Goal: Information Seeking & Learning: Learn about a topic

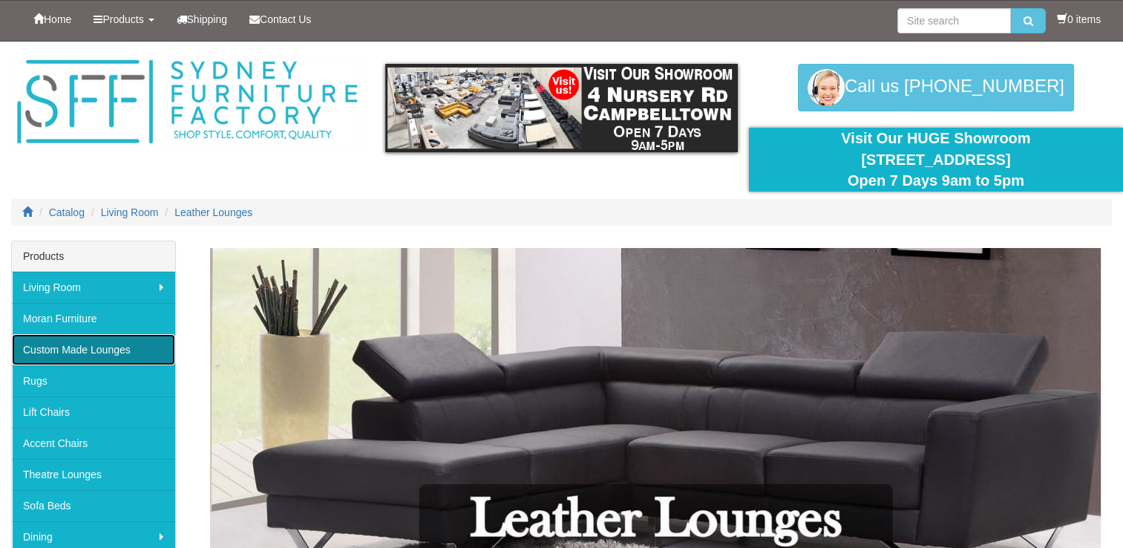
click at [57, 355] on link "Custom Made Lounges" at bounding box center [93, 349] width 163 height 31
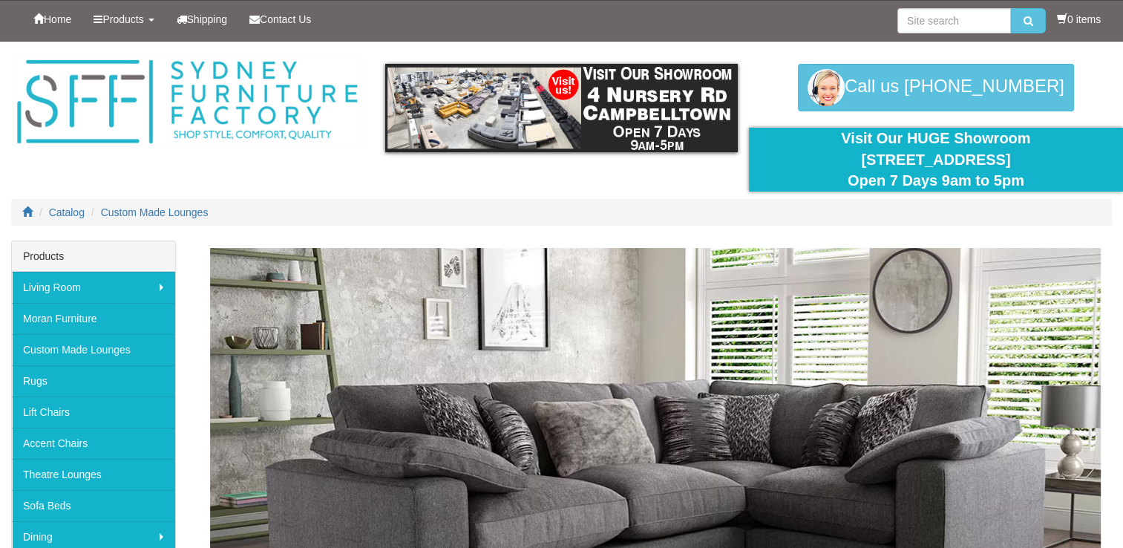
drag, startPoint x: 837, startPoint y: 159, endPoint x: 1042, endPoint y: 153, distance: 204.9
click at [1042, 153] on div "Visit Our HUGE Showroom 4 Nursery Rd Campbelltown Open 7 Days 9am to 5pm" at bounding box center [936, 160] width 352 height 64
drag, startPoint x: 1042, startPoint y: 153, endPoint x: 991, endPoint y: 158, distance: 50.7
copy div "[STREET_ADDRESS]"
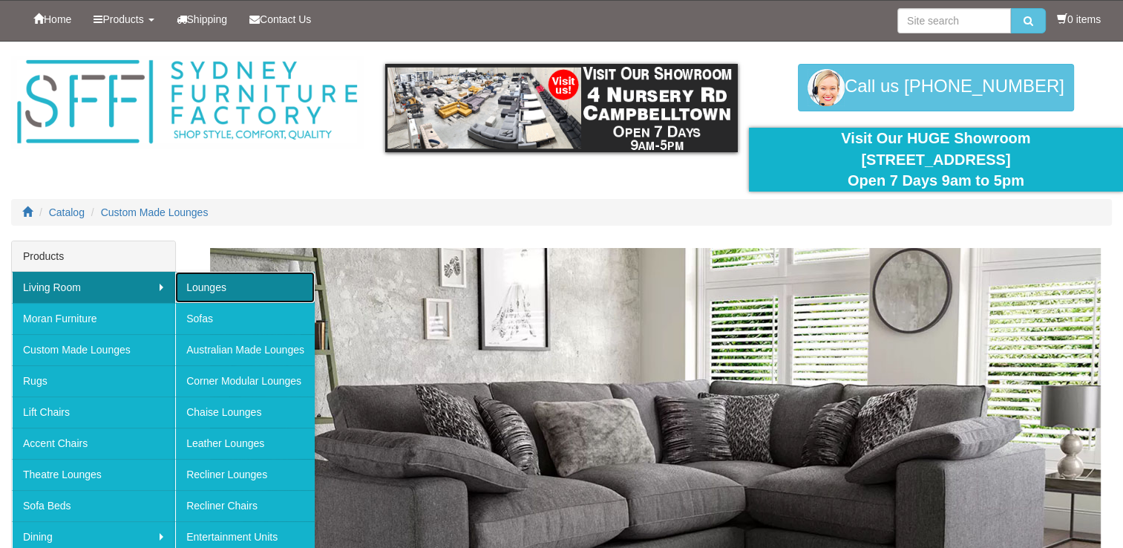
click at [223, 280] on link "Lounges" at bounding box center [244, 287] width 139 height 31
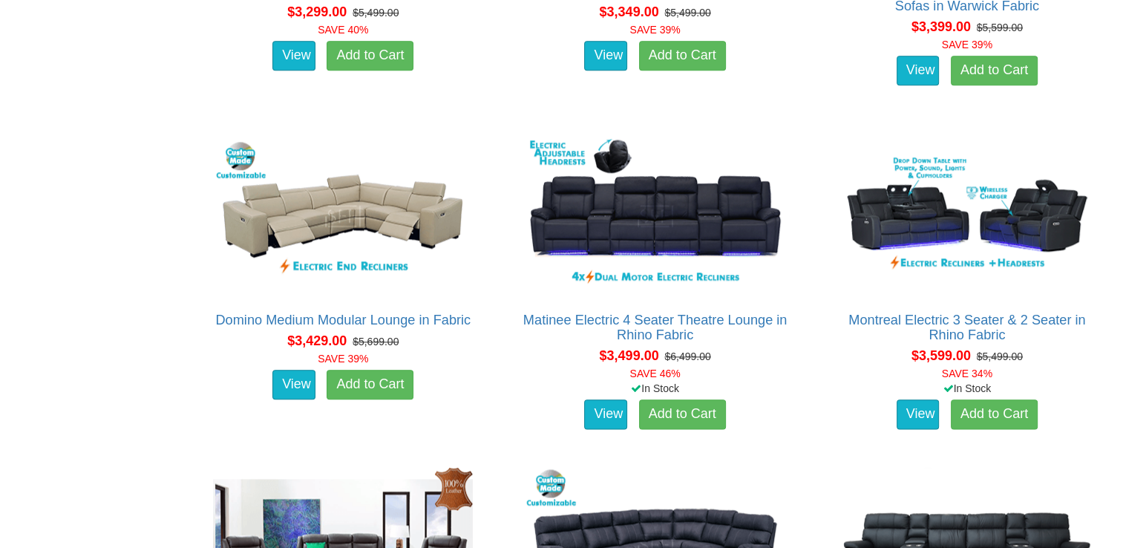
scroll to position [7310, 0]
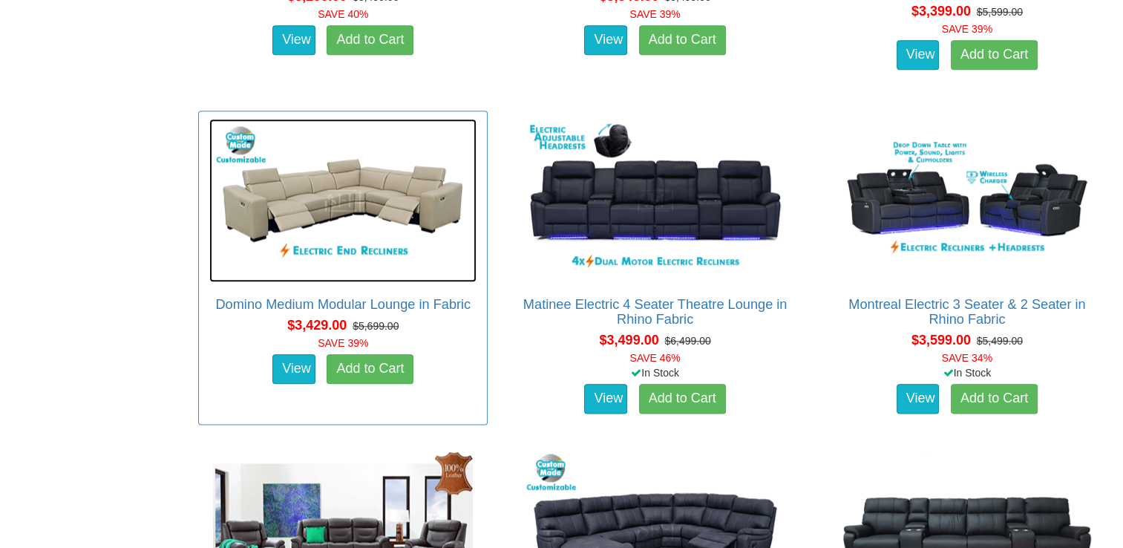
click at [371, 208] on img at bounding box center [342, 200] width 267 height 163
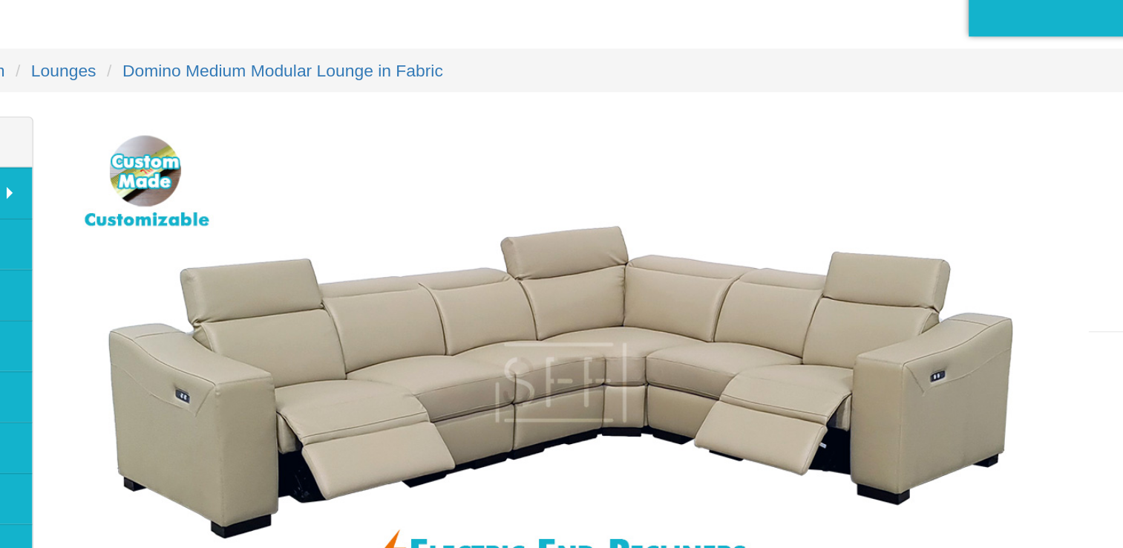
scroll to position [1, 0]
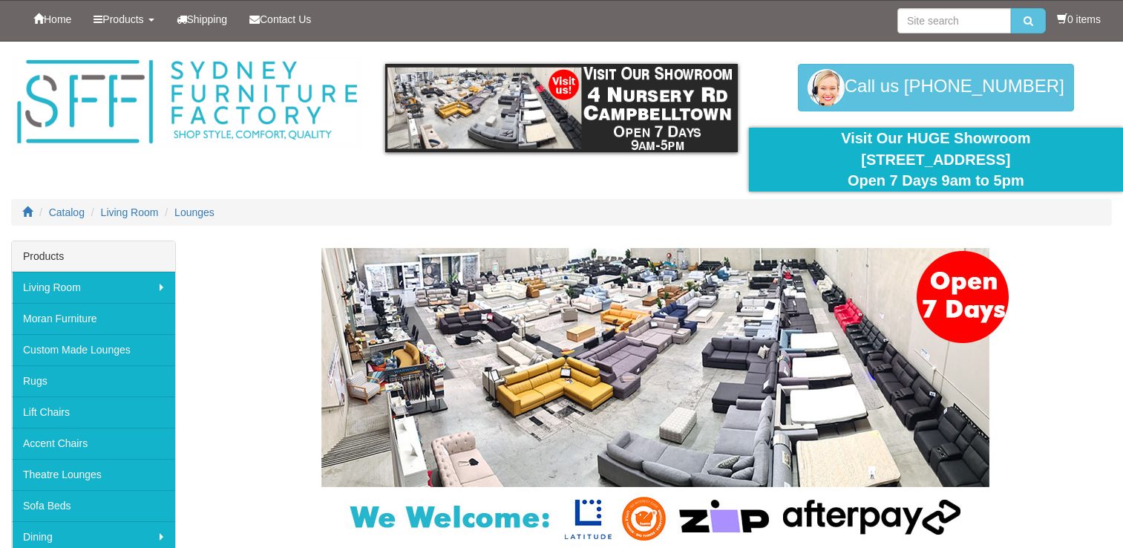
scroll to position [7310, 0]
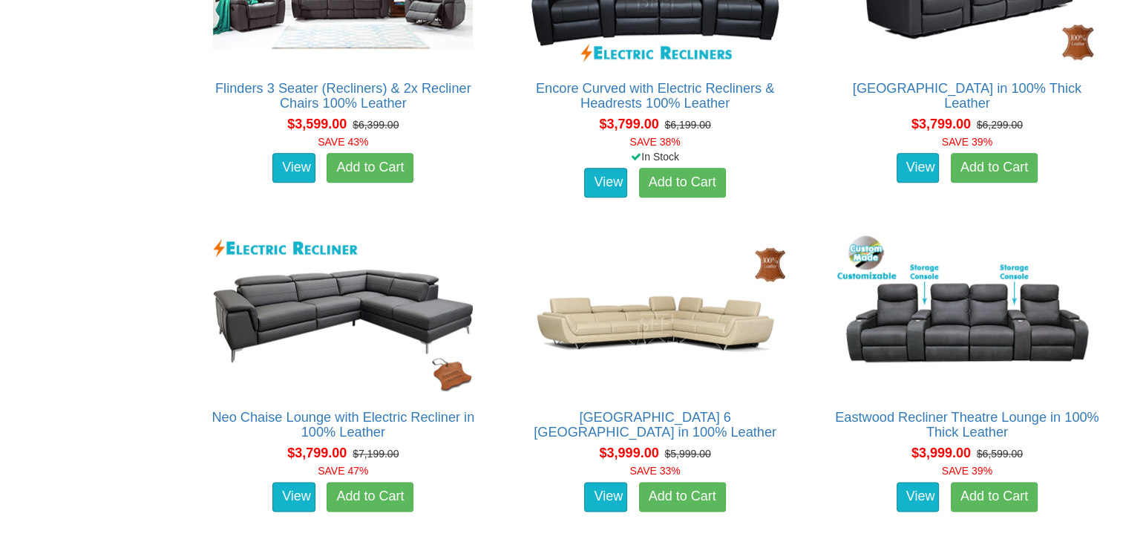
scroll to position [1692, 0]
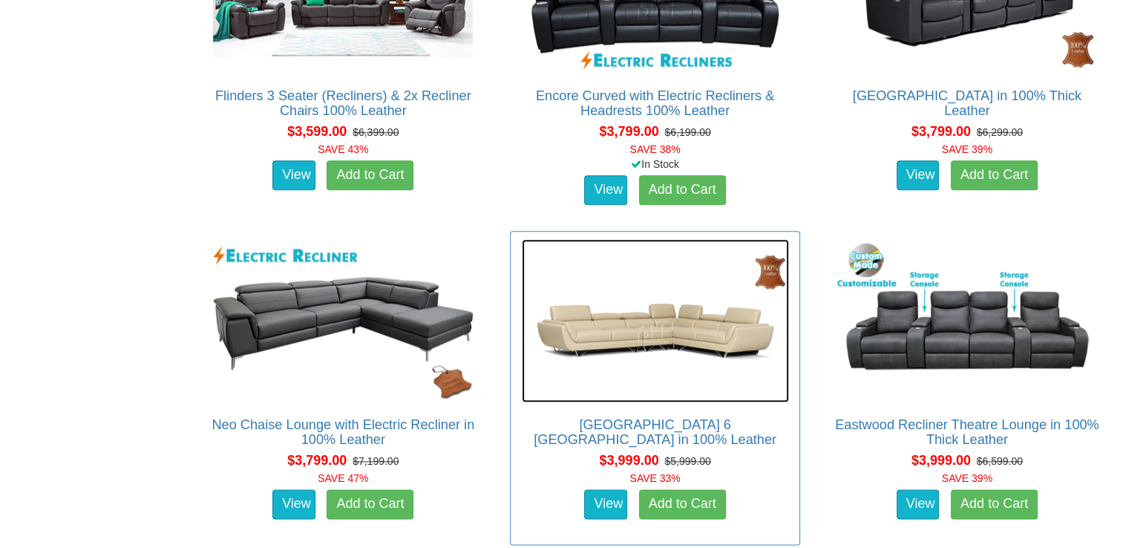
click at [619, 316] on img at bounding box center [655, 320] width 267 height 163
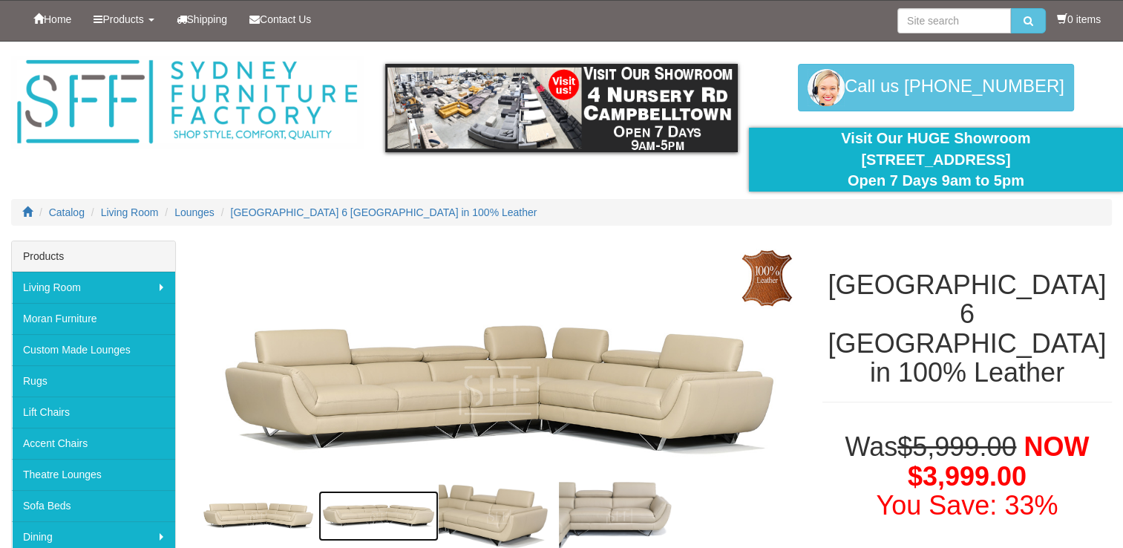
click at [389, 507] on img at bounding box center [378, 515] width 120 height 50
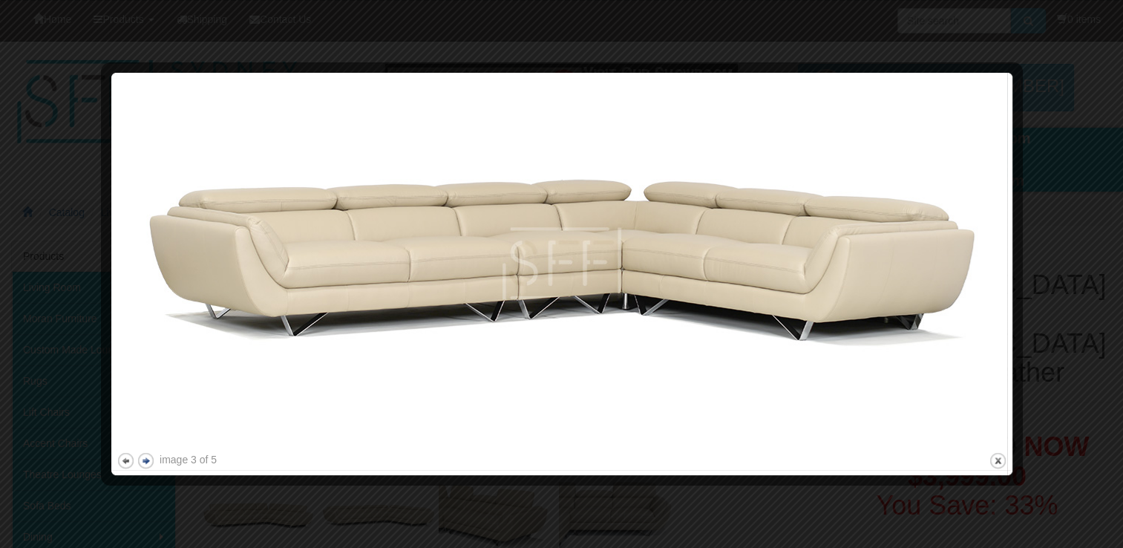
click at [147, 461] on button "next" at bounding box center [146, 460] width 19 height 19
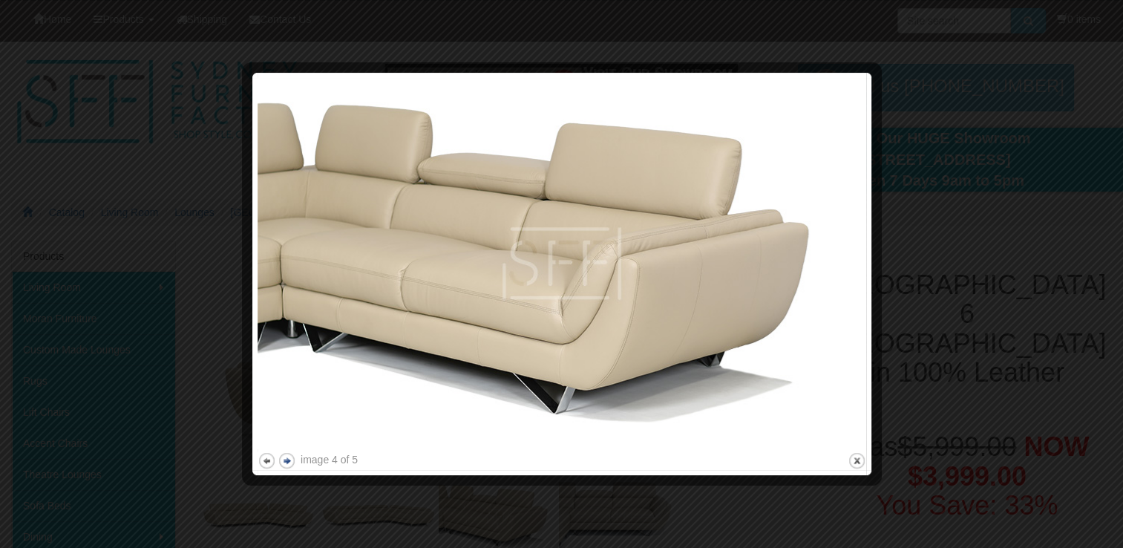
click at [292, 459] on button "next" at bounding box center [286, 460] width 19 height 19
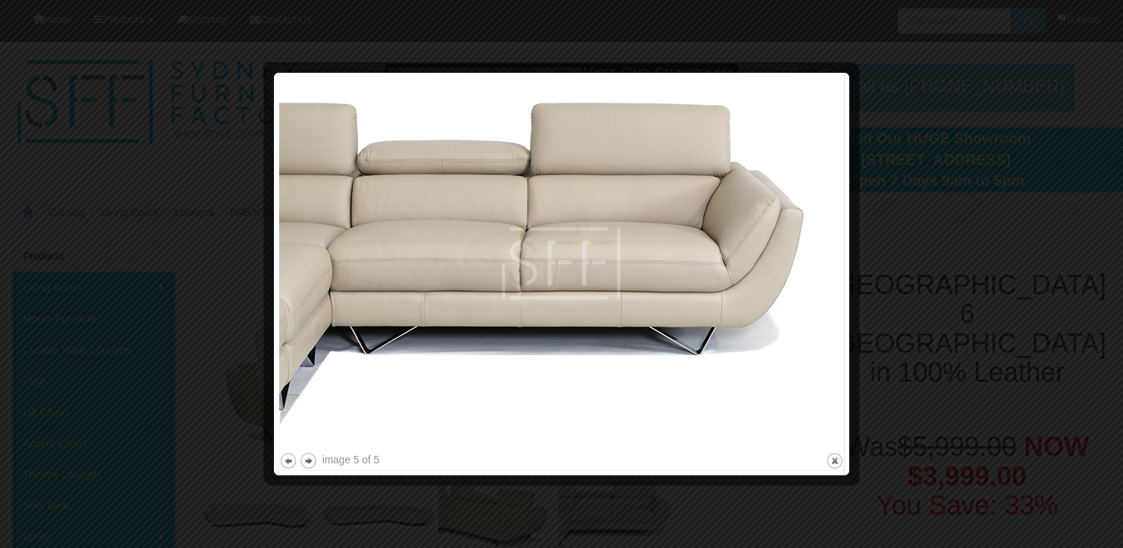
click at [1074, 36] on div at bounding box center [561, 274] width 1123 height 548
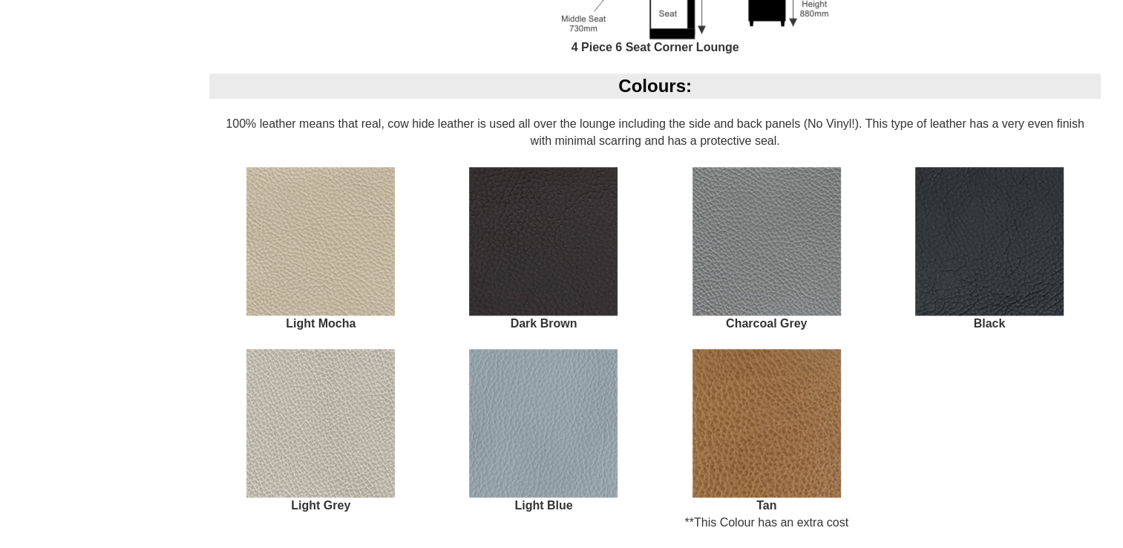
scroll to position [1201, 0]
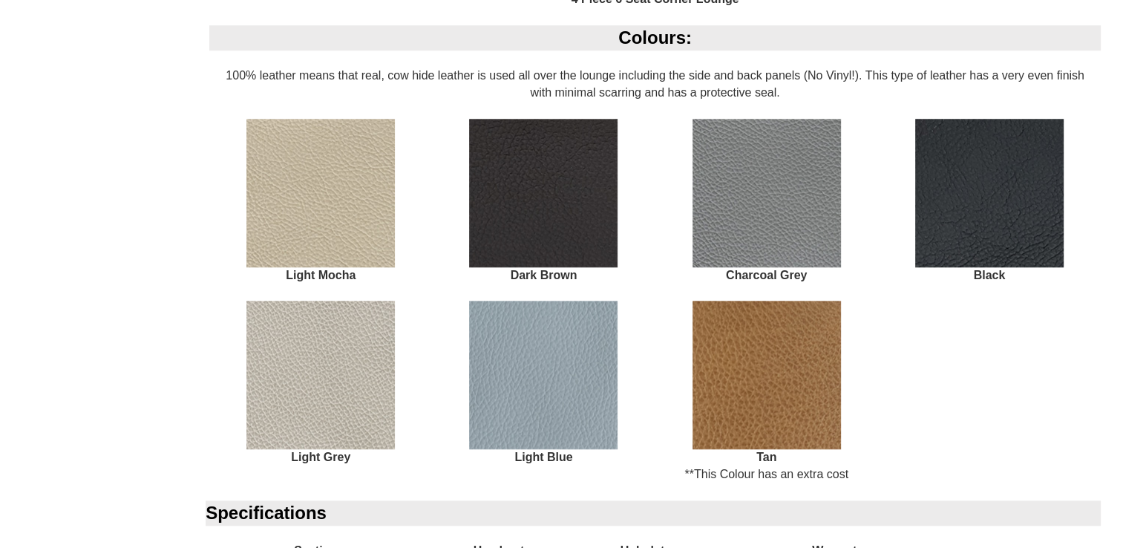
click at [340, 361] on img at bounding box center [320, 374] width 148 height 148
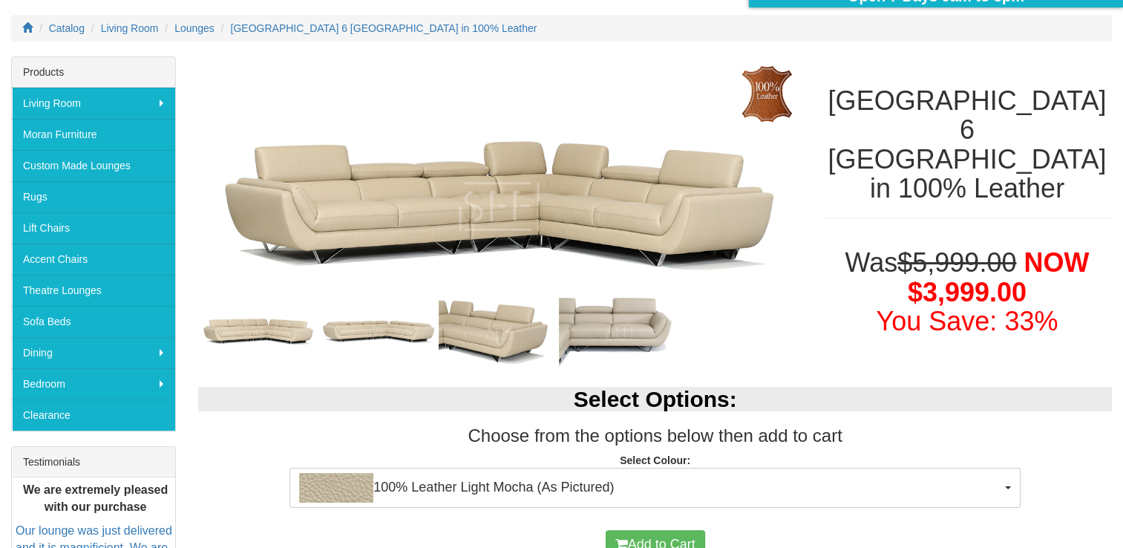
scroll to position [177, 0]
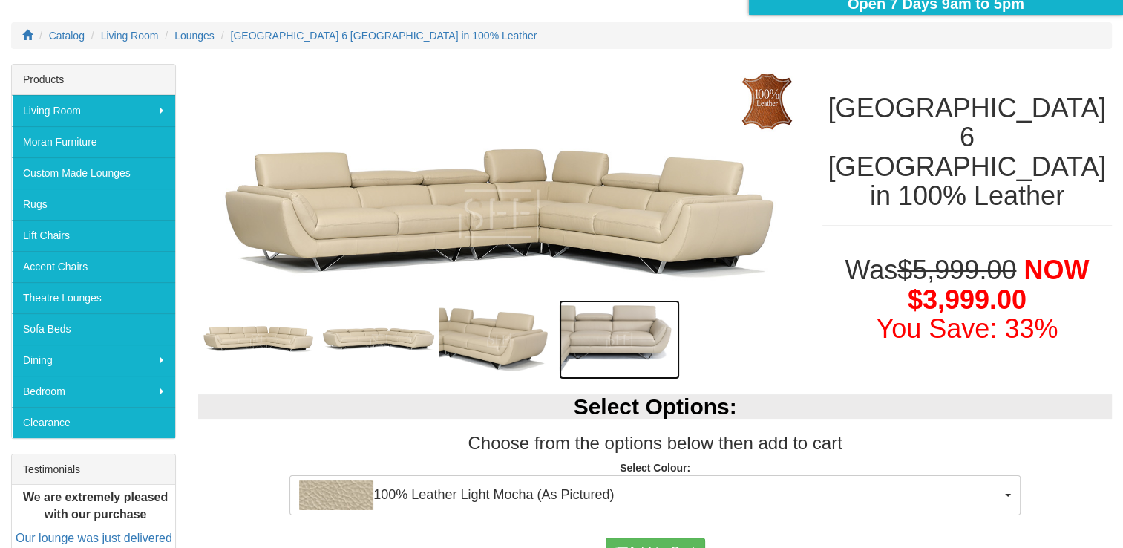
click at [606, 331] on img at bounding box center [619, 339] width 120 height 79
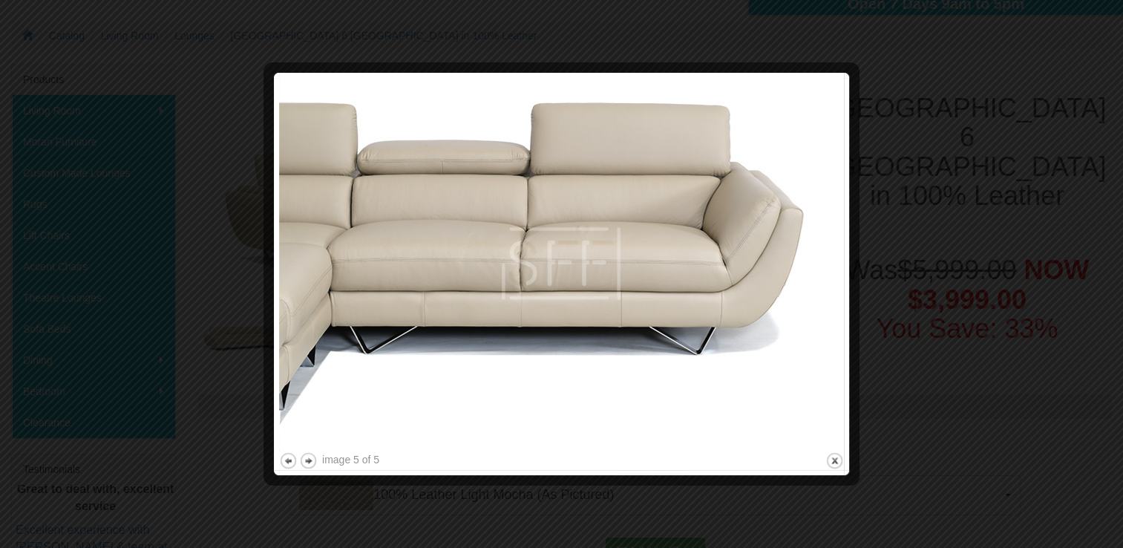
click at [1017, 33] on div at bounding box center [561, 274] width 1123 height 548
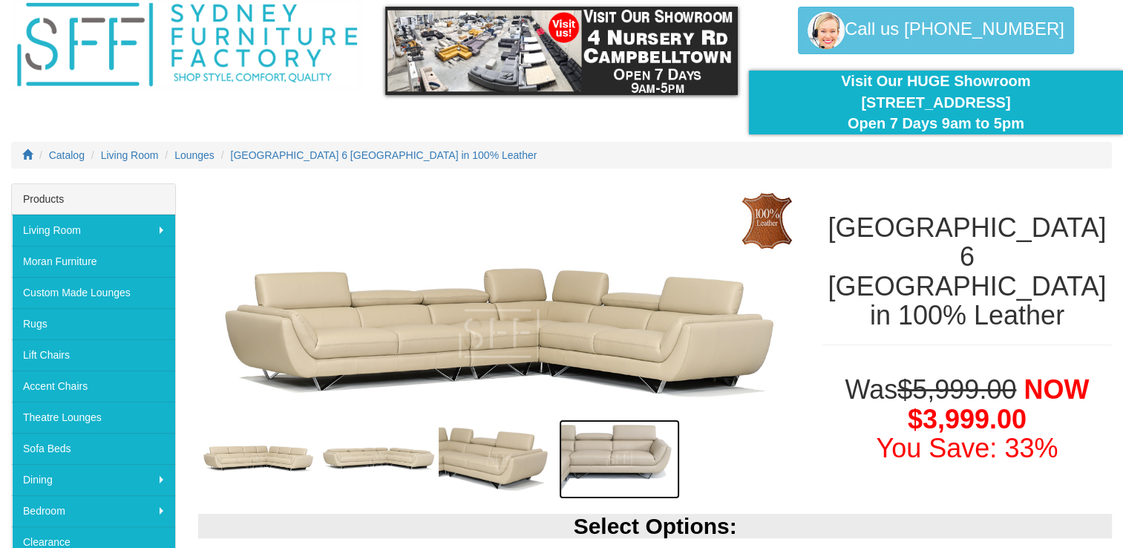
scroll to position [47, 0]
